Goal: Find specific page/section

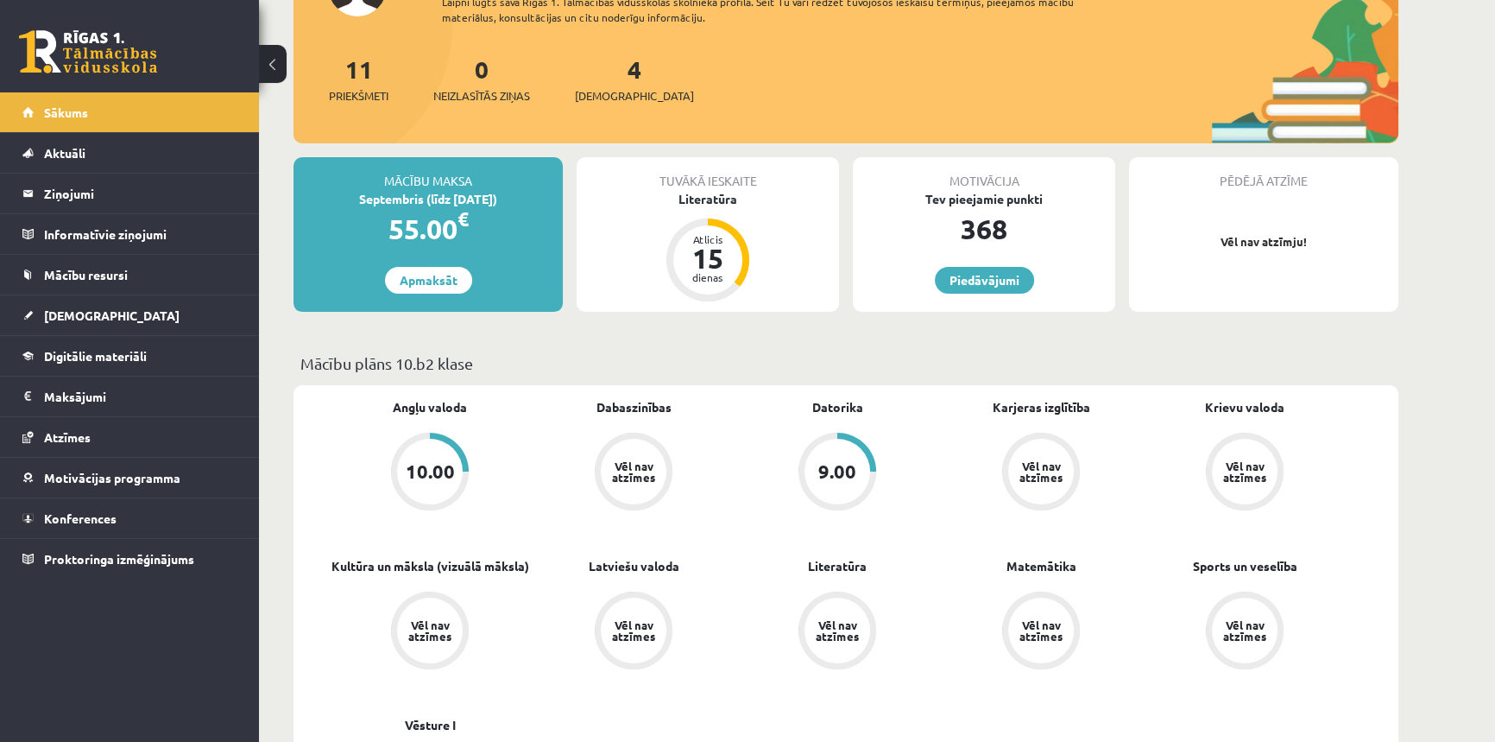
scroll to position [235, 0]
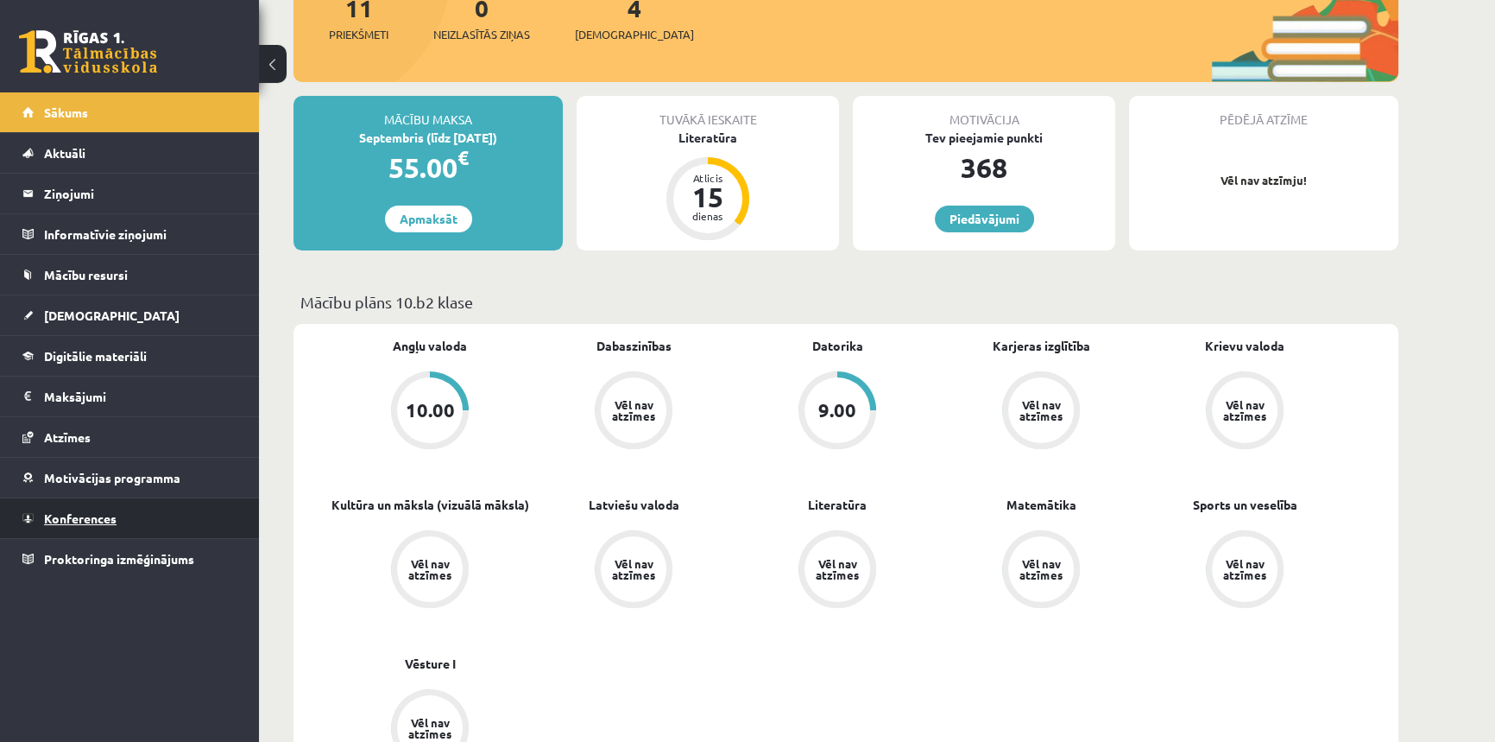
click at [65, 508] on link "Konferences" at bounding box center [129, 518] width 215 height 40
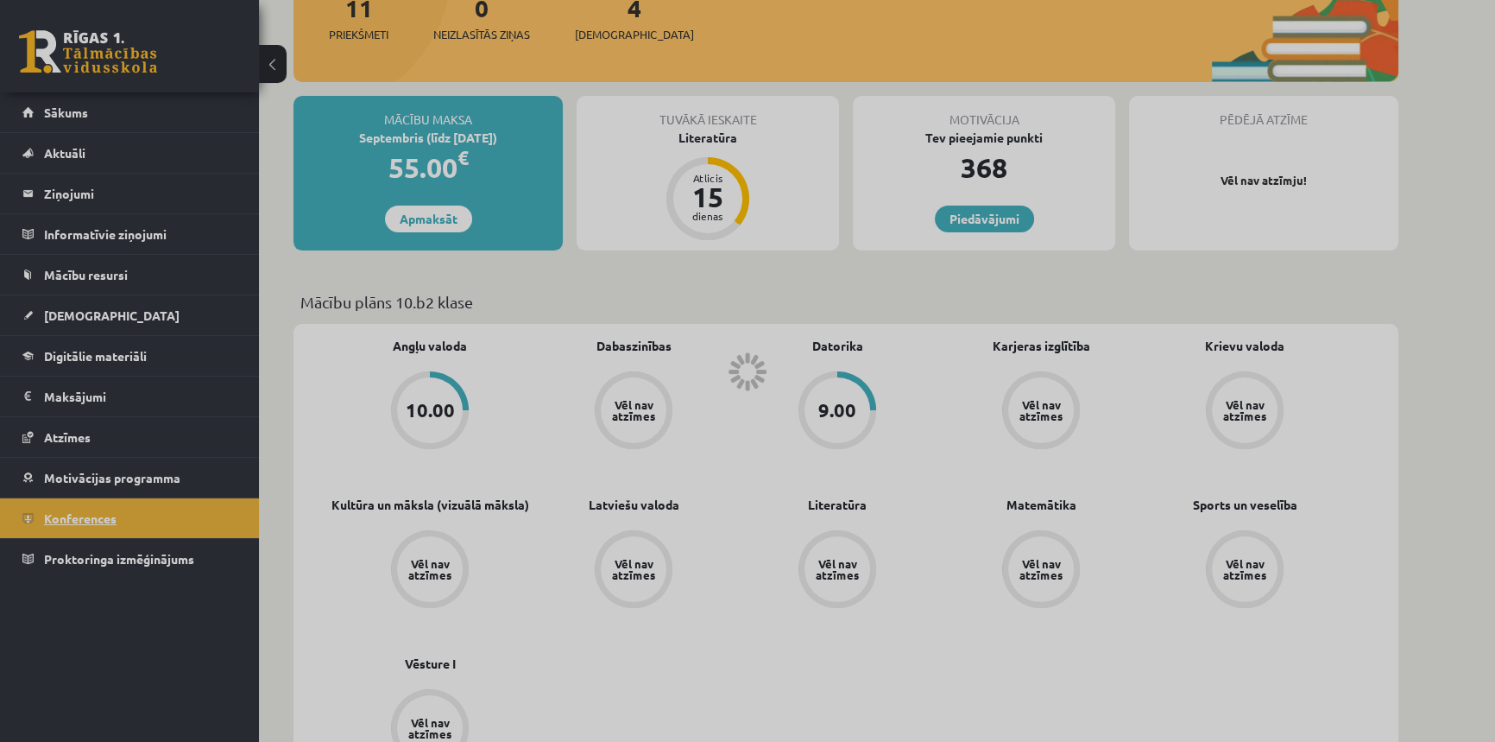
scroll to position [83, 0]
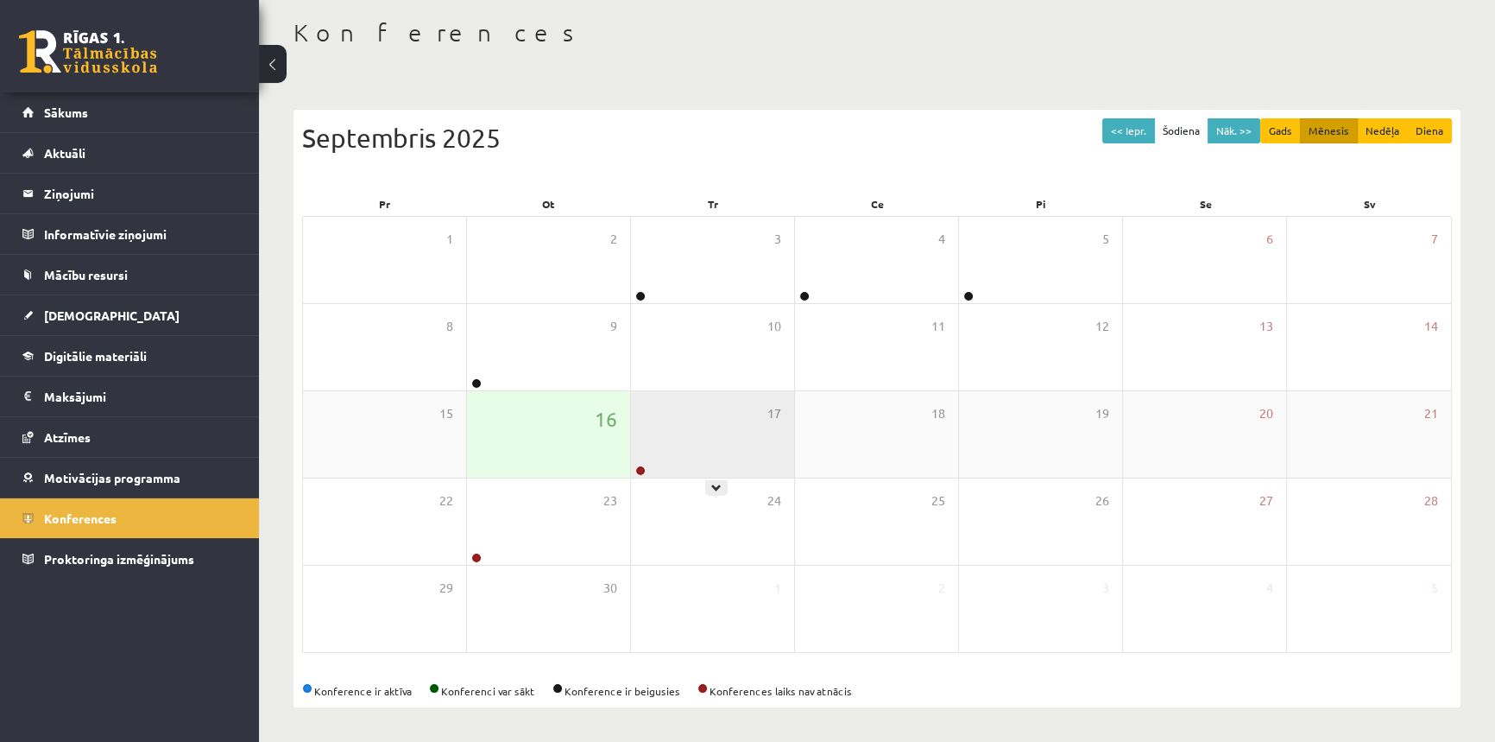
click at [643, 463] on div "17" at bounding box center [712, 434] width 163 height 86
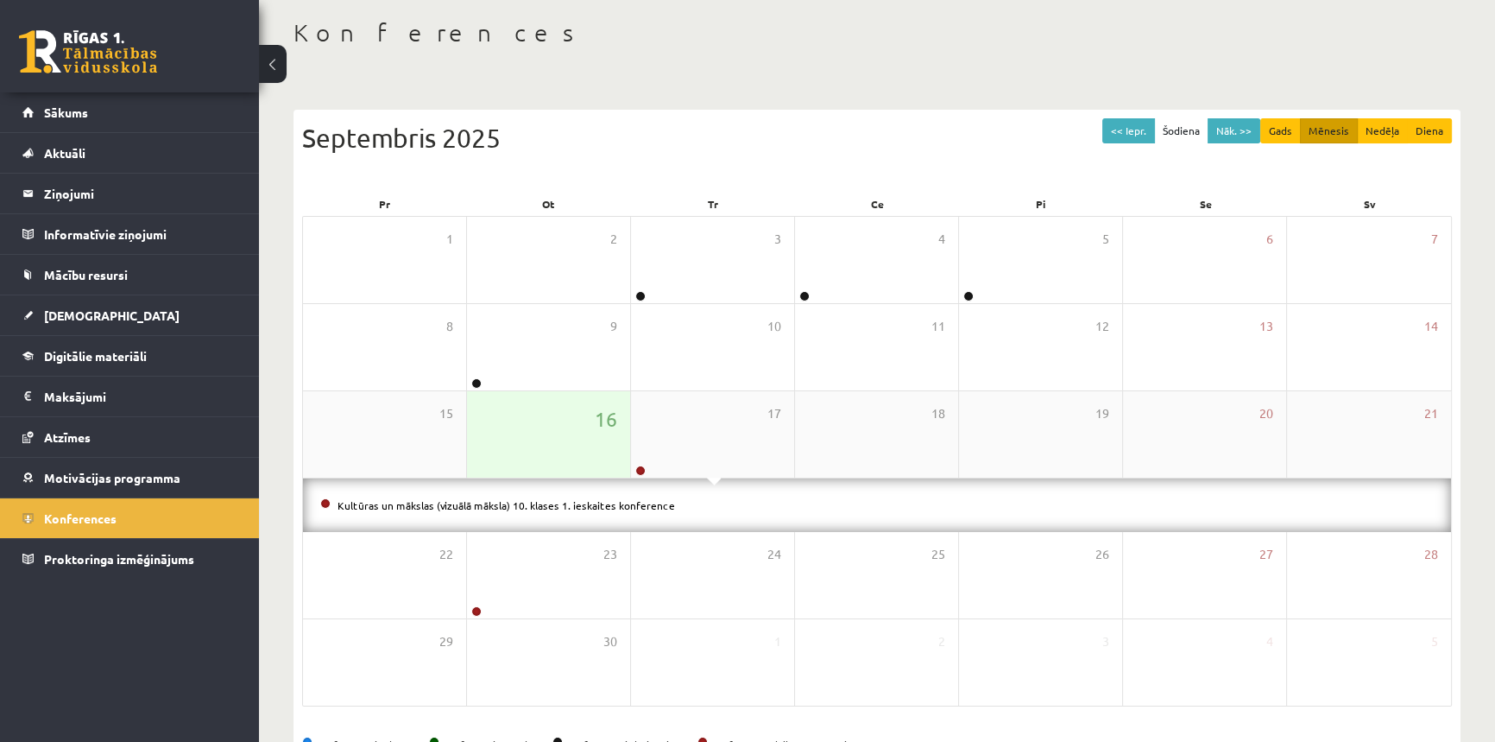
click at [612, 455] on div "16" at bounding box center [548, 434] width 163 height 86
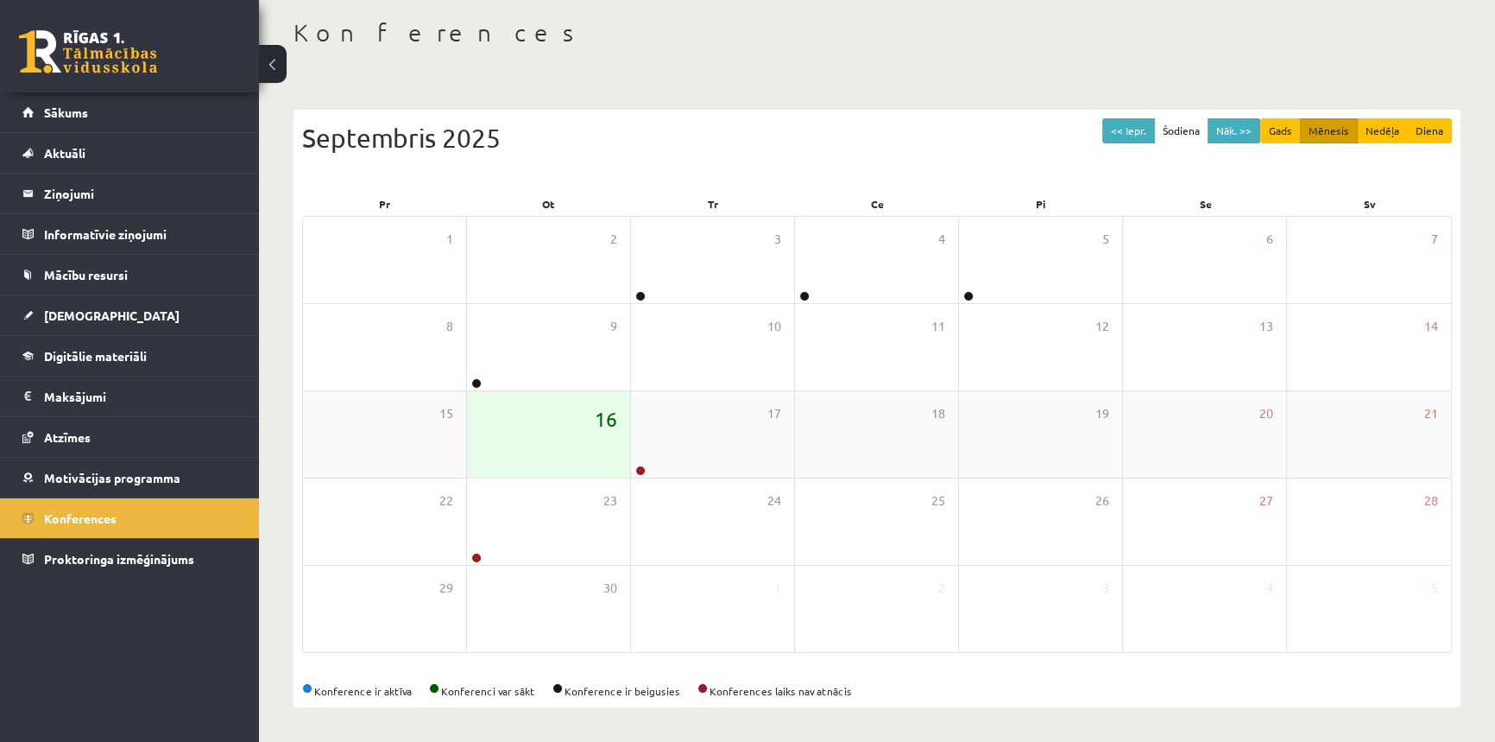
click at [609, 407] on span "16" at bounding box center [606, 418] width 22 height 29
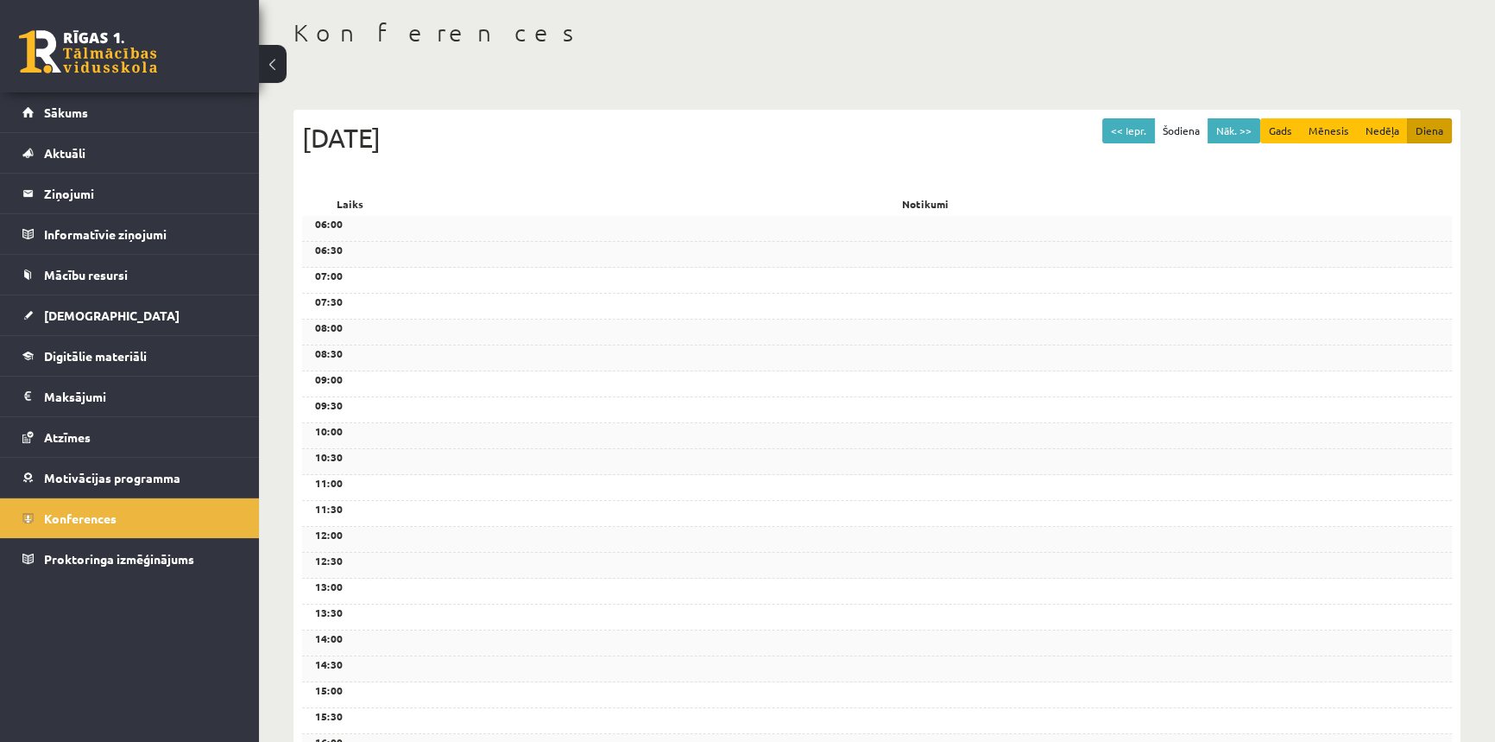
scroll to position [0, 0]
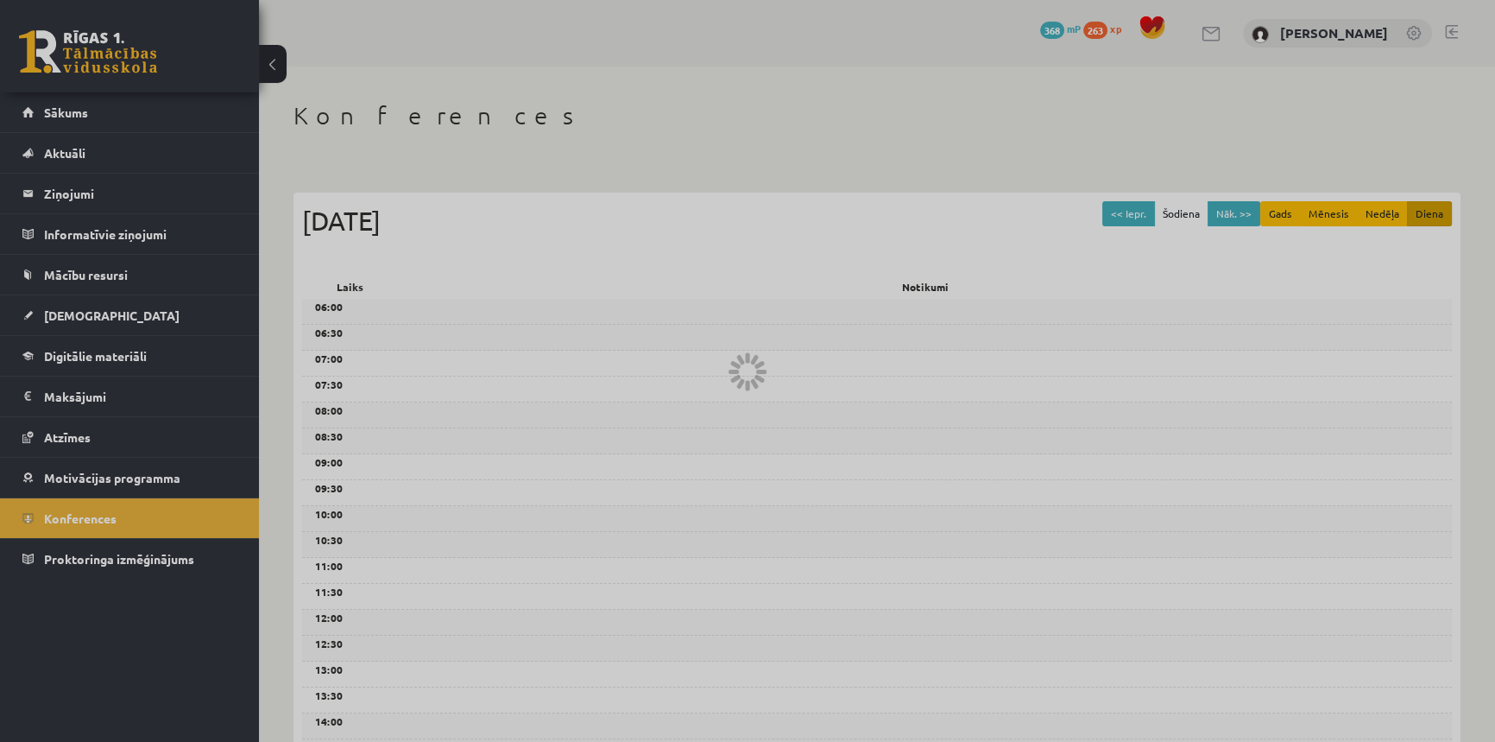
scroll to position [235, 0]
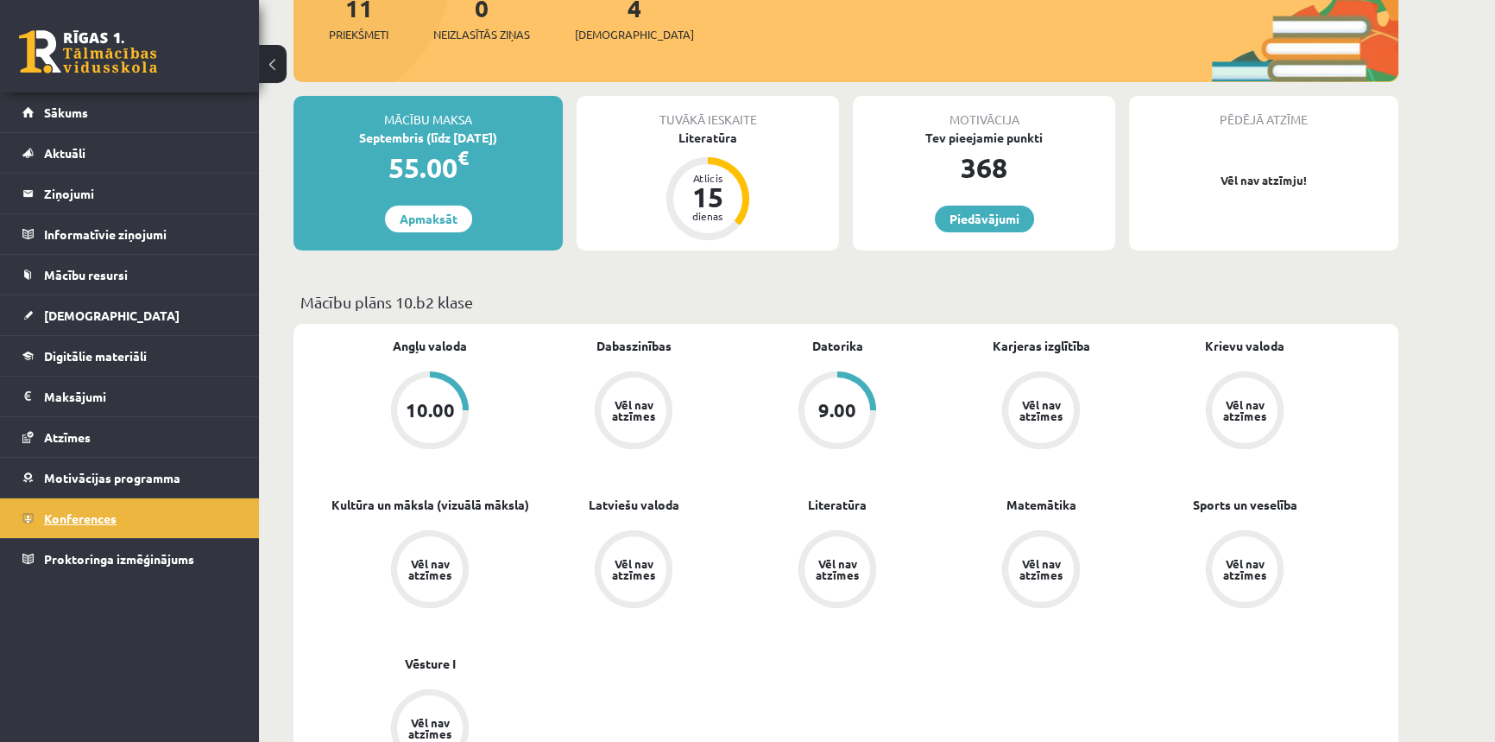
click at [110, 511] on span "Konferences" at bounding box center [80, 518] width 73 height 16
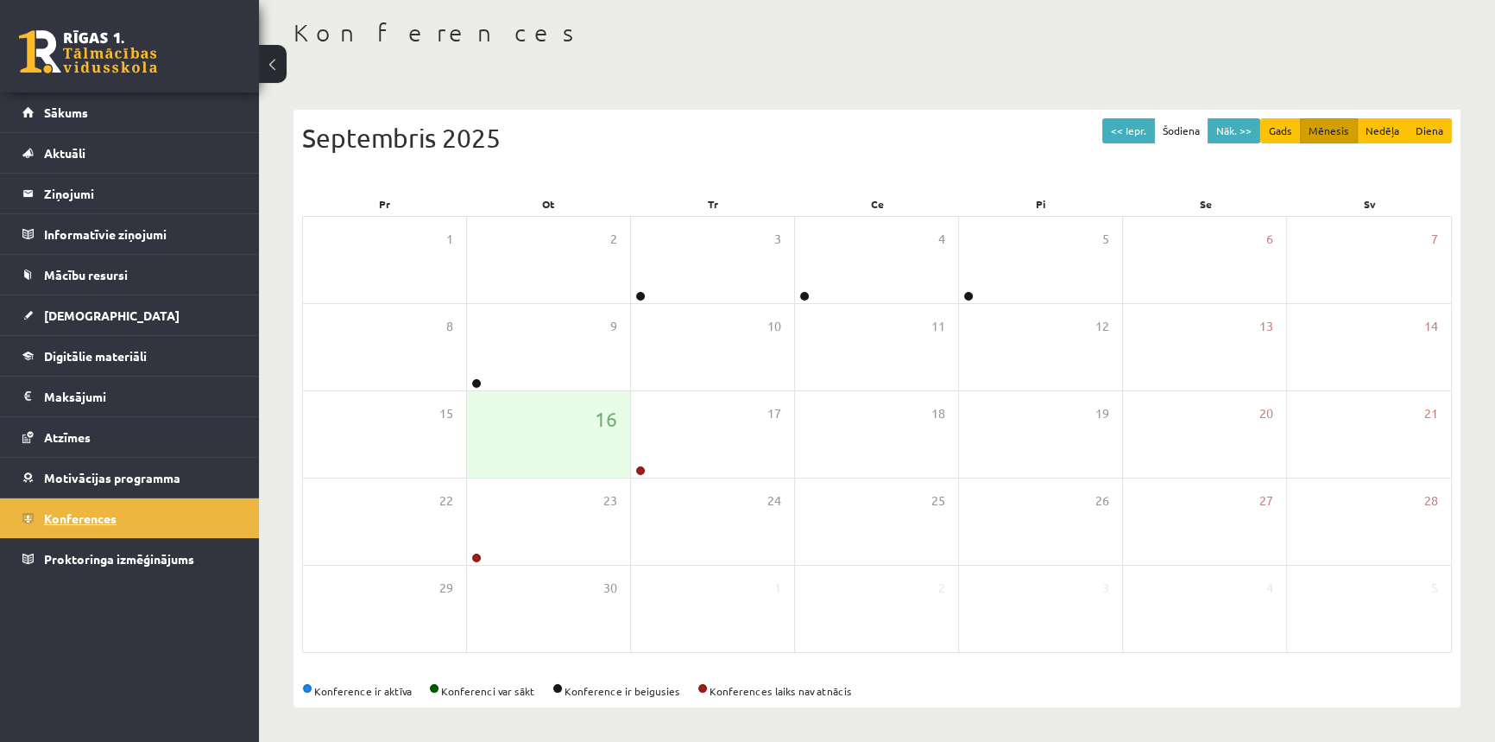
scroll to position [83, 0]
click at [547, 570] on icon at bounding box center [552, 575] width 10 height 10
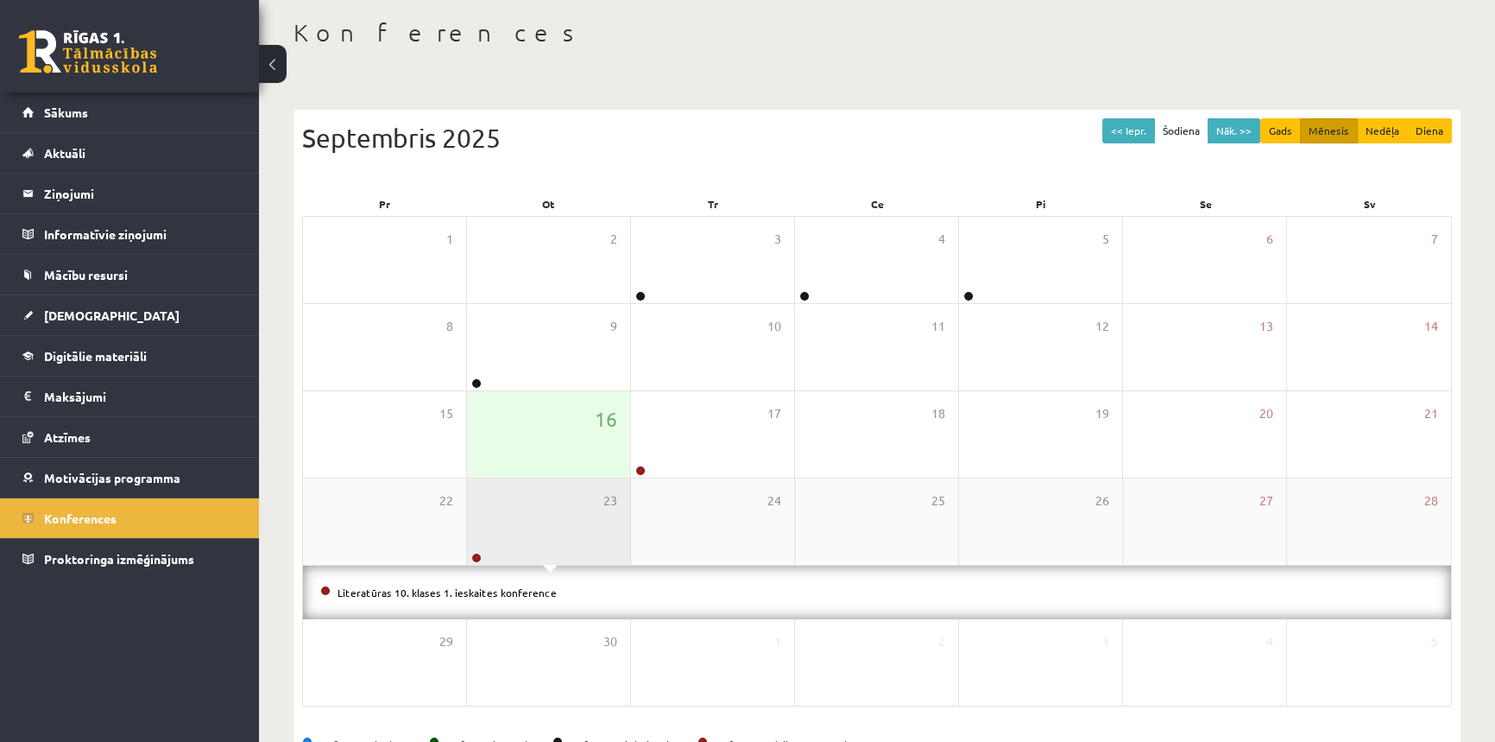
click at [1475, 517] on div "Konferences << Iepr. Šodiena Nāk. >> Gads Mēnesis Nedēļa Diena [DATE] Pr Ot Tr …" at bounding box center [877, 389] width 1236 height 811
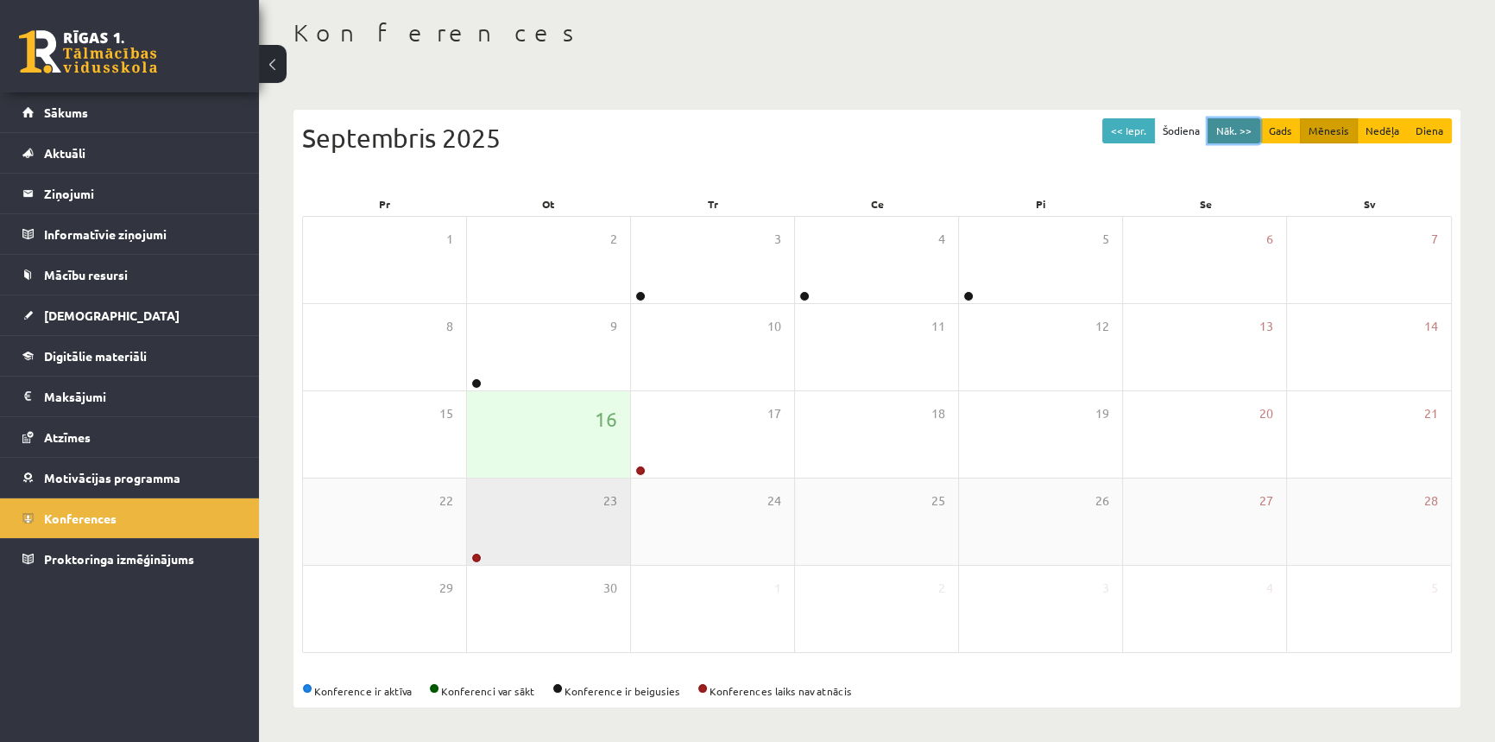
click at [1253, 126] on button "Nāk. >>" at bounding box center [1234, 130] width 53 height 25
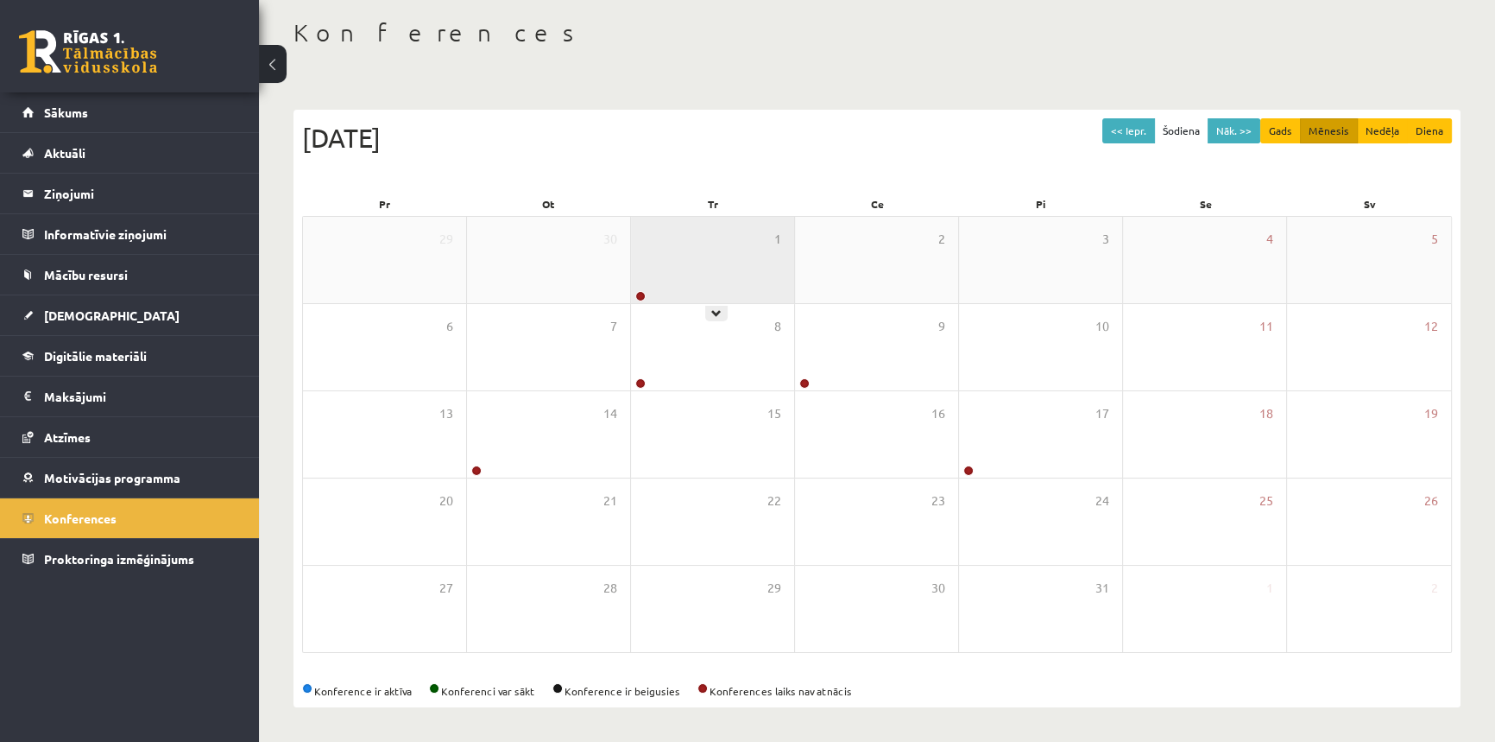
click at [669, 283] on div "1" at bounding box center [712, 260] width 163 height 86
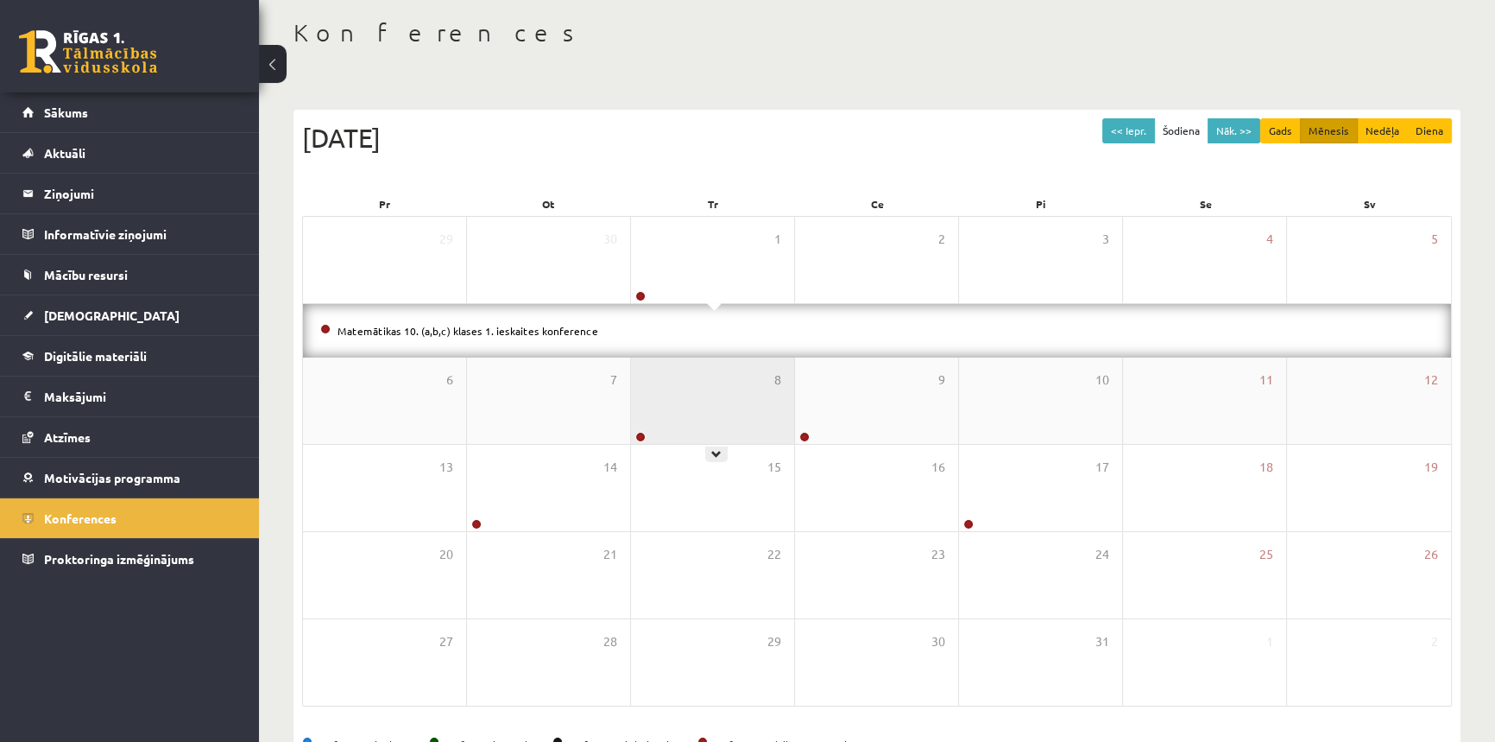
click at [653, 415] on div "8" at bounding box center [712, 400] width 163 height 86
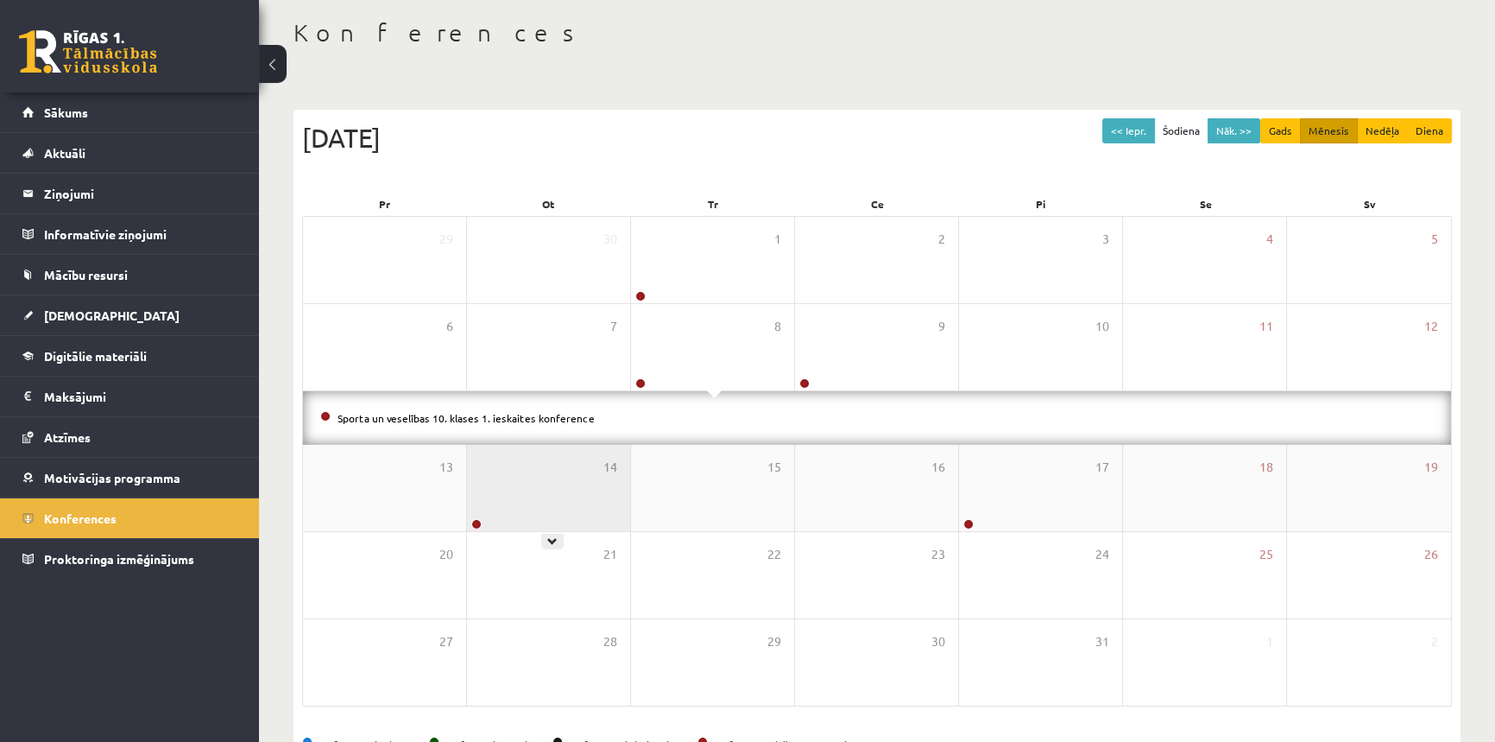
click at [543, 511] on div "14" at bounding box center [548, 488] width 163 height 86
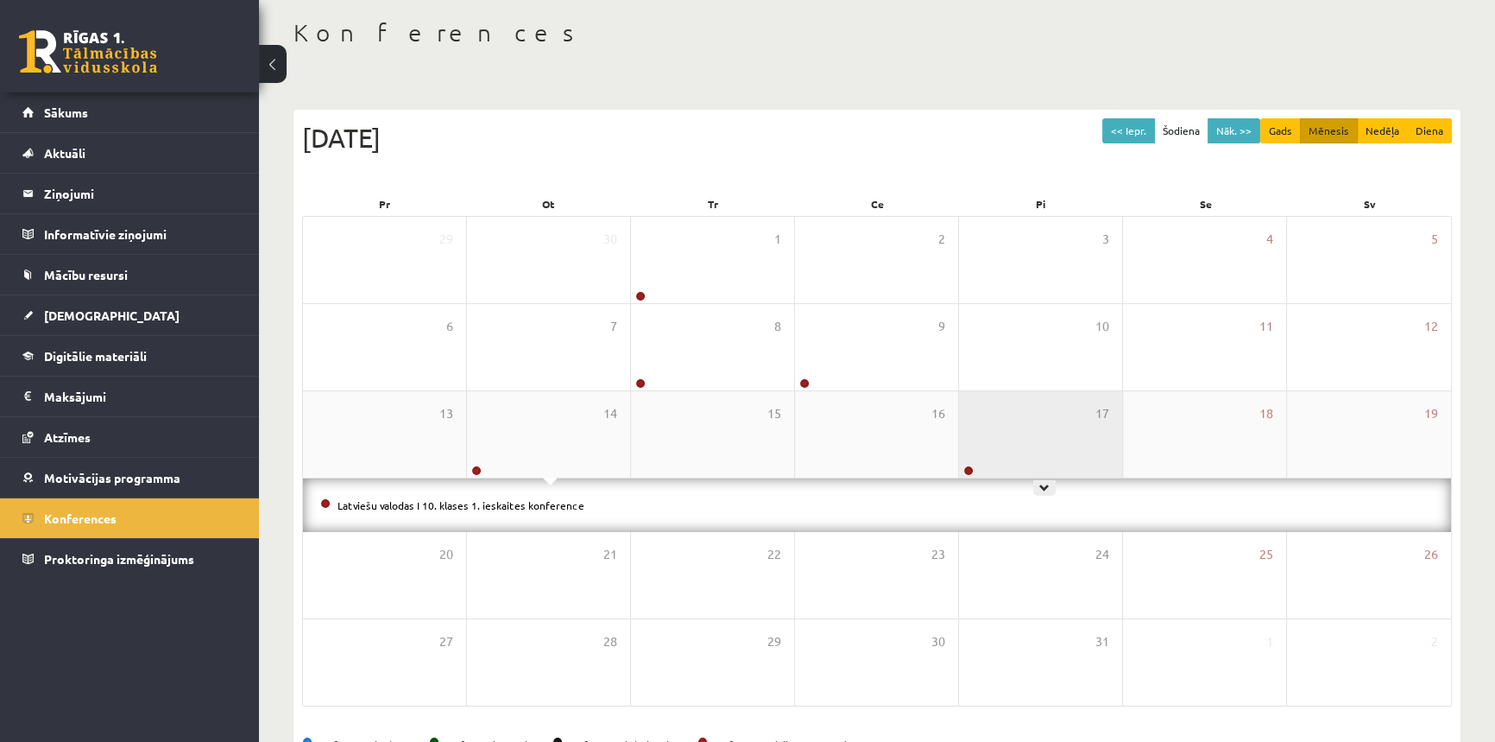
click at [1058, 429] on div "17" at bounding box center [1040, 434] width 163 height 86
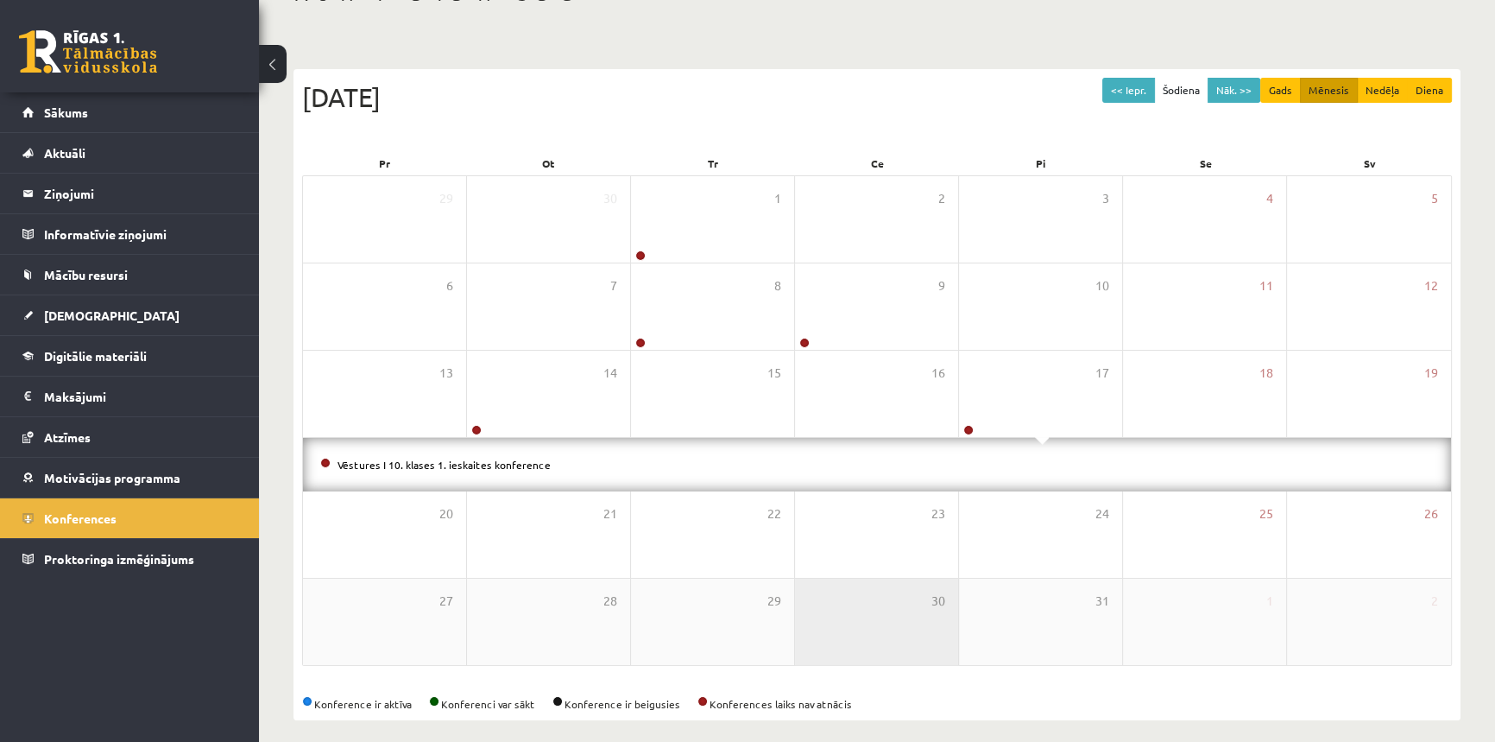
scroll to position [136, 0]
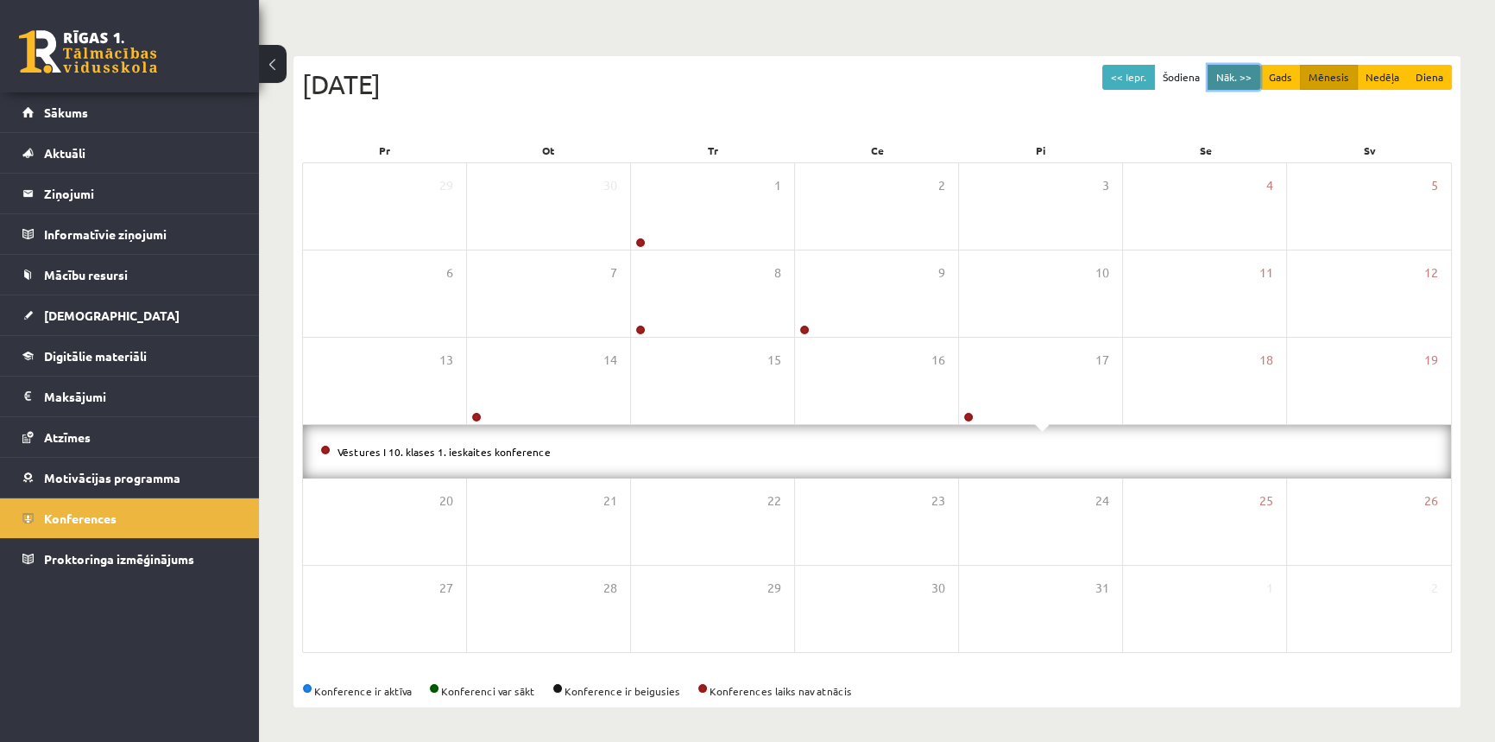
click at [1234, 77] on button "Nāk. >>" at bounding box center [1234, 77] width 53 height 25
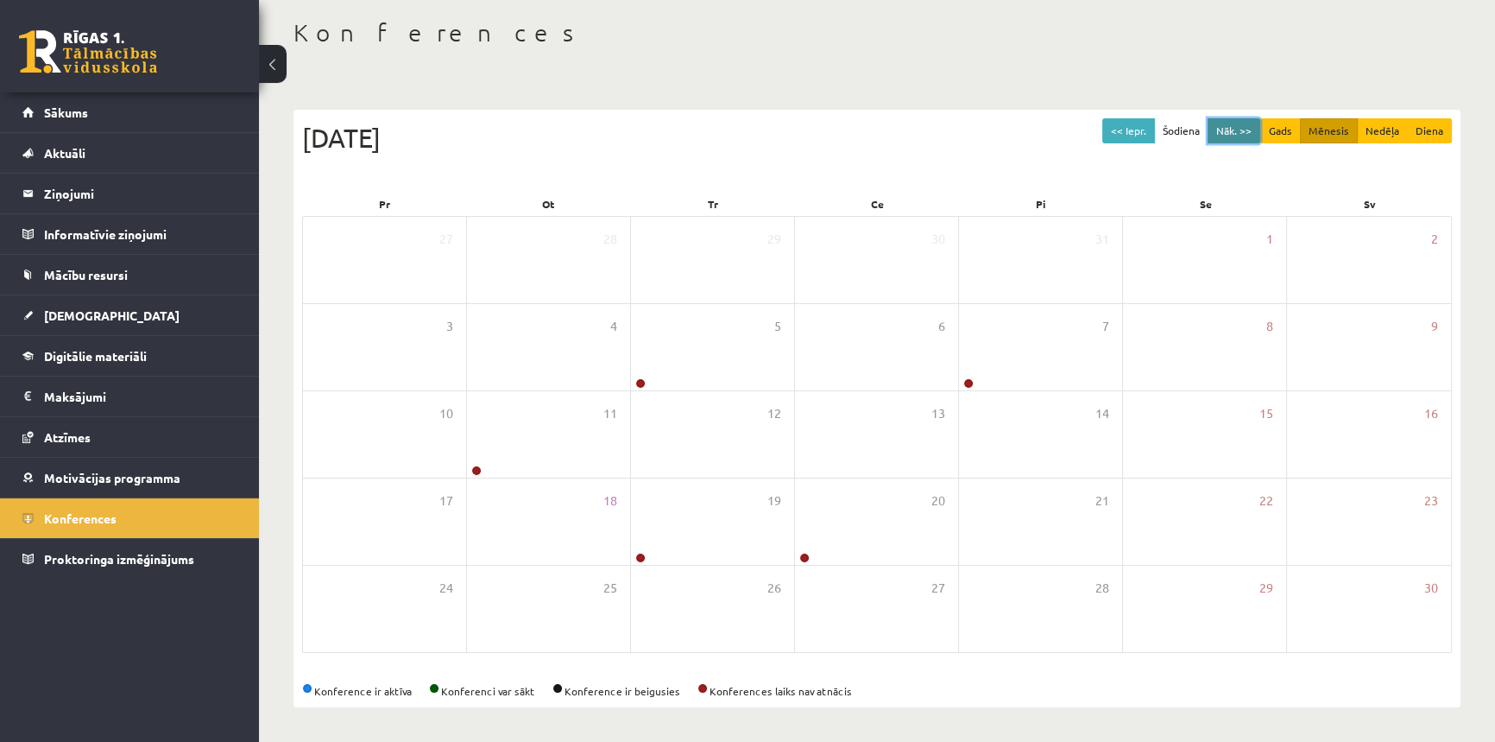
scroll to position [83, 0]
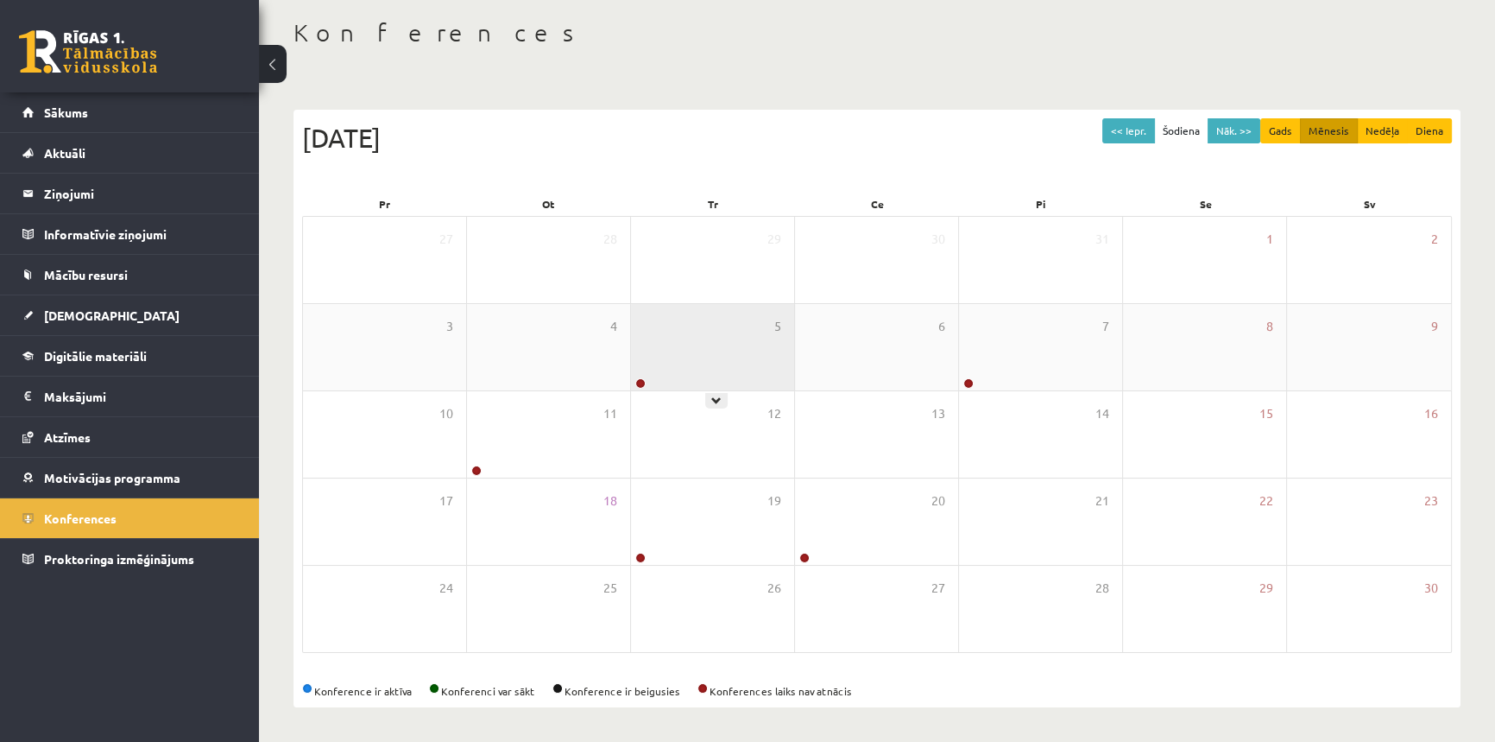
click at [720, 362] on div "5" at bounding box center [712, 347] width 163 height 86
